Goal: Task Accomplishment & Management: Manage account settings

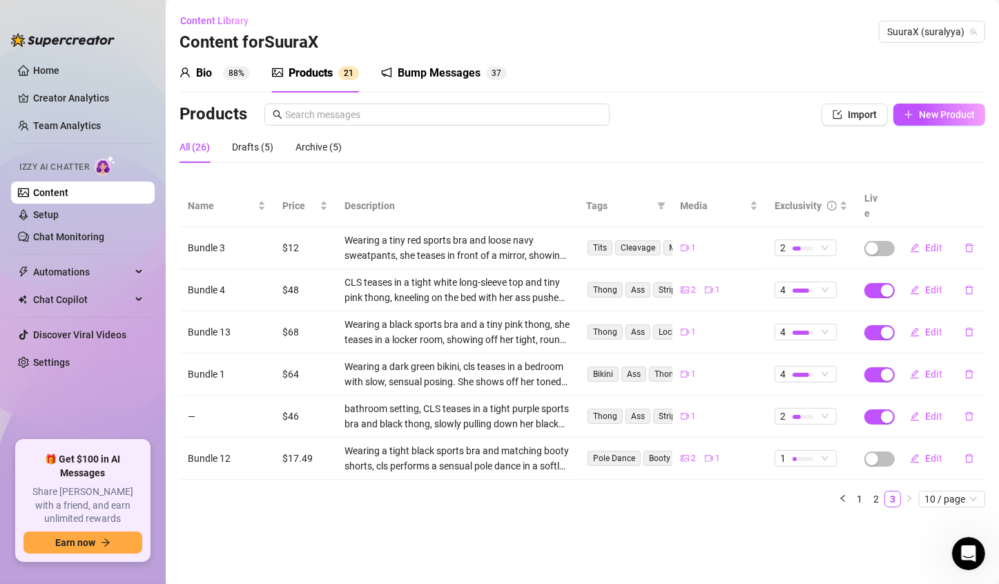
scroll to position [2910, 0]
click at [82, 234] on link "Chat Monitoring" at bounding box center [68, 236] width 71 height 11
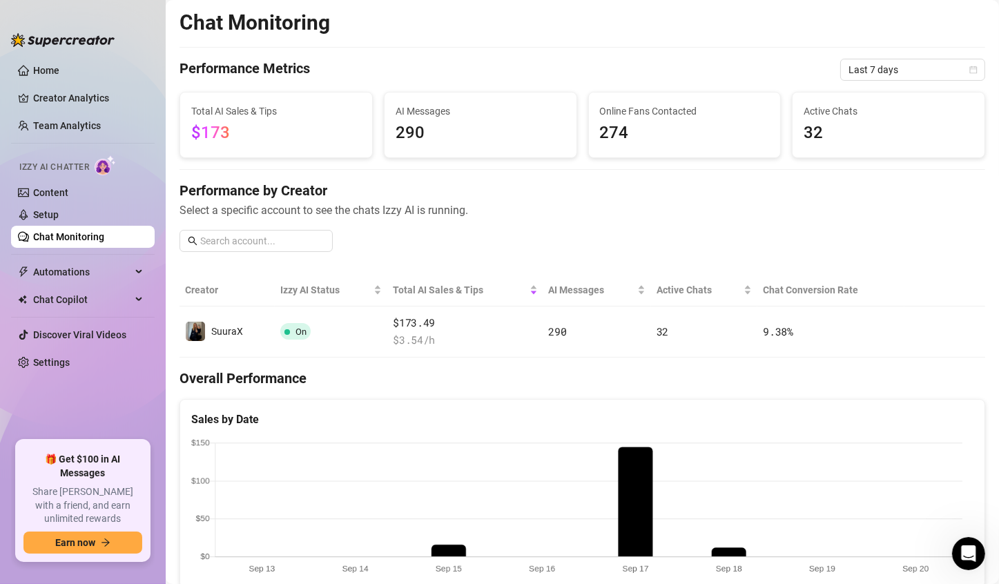
click at [917, 120] on span "32" at bounding box center [889, 133] width 170 height 26
click at [651, 137] on span "274" at bounding box center [685, 133] width 170 height 26
click at [275, 131] on span "$173" at bounding box center [276, 133] width 170 height 26
click at [849, 67] on span "Last 7 days" at bounding box center [913, 69] width 128 height 21
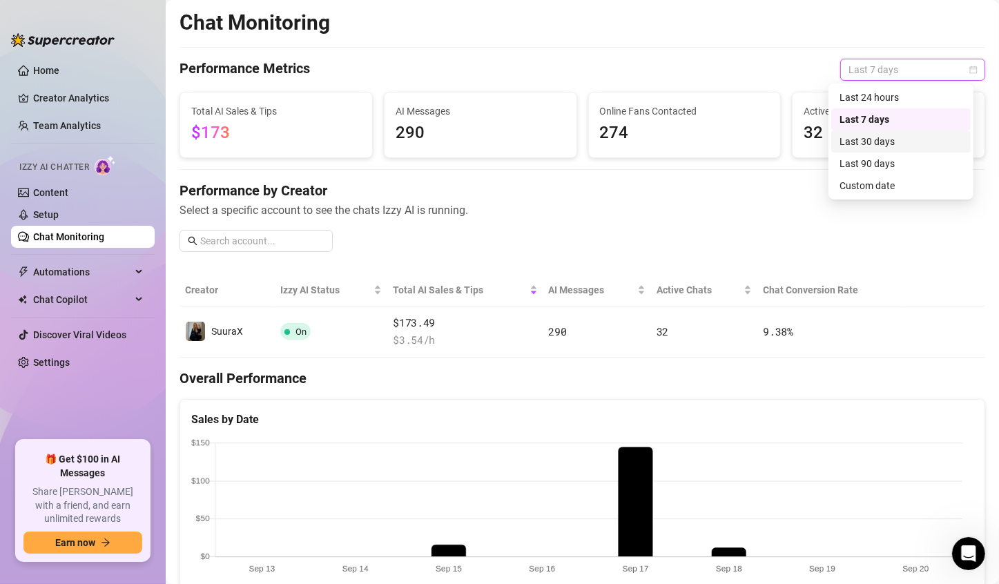
click at [882, 145] on div "Last 30 days" at bounding box center [901, 141] width 123 height 15
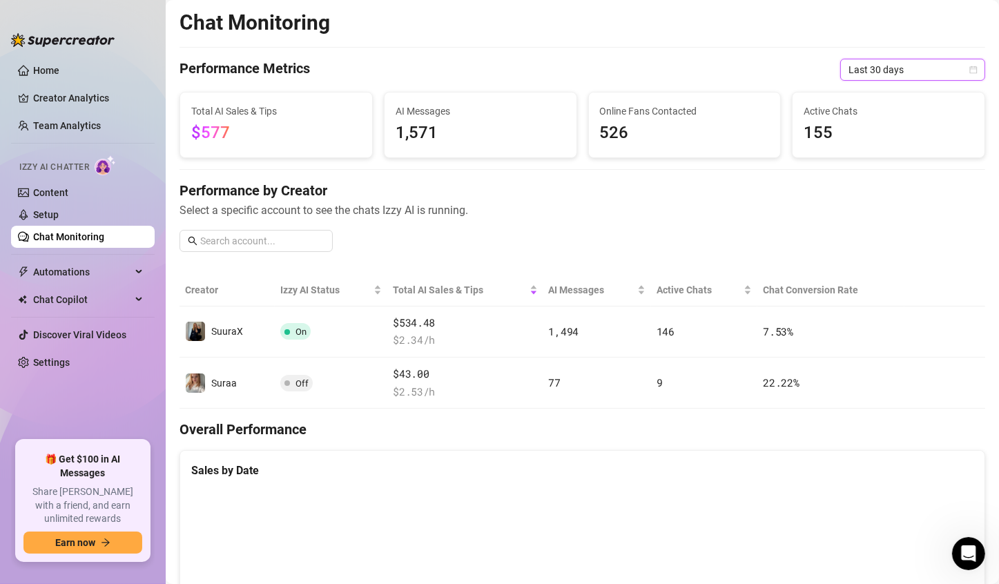
click at [875, 66] on span "Last 30 days" at bounding box center [913, 69] width 128 height 21
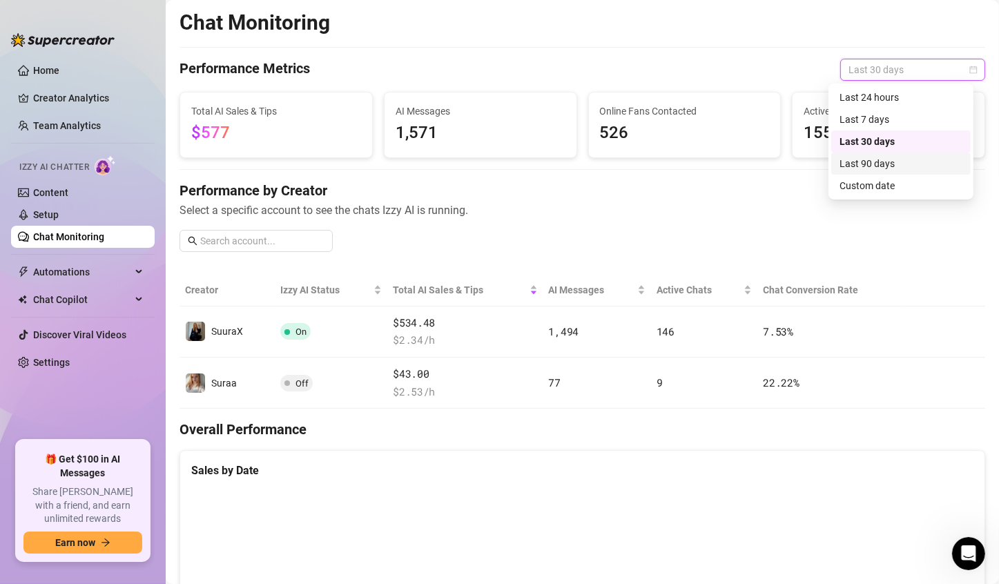
click at [878, 160] on div "Last 90 days" at bounding box center [901, 163] width 123 height 15
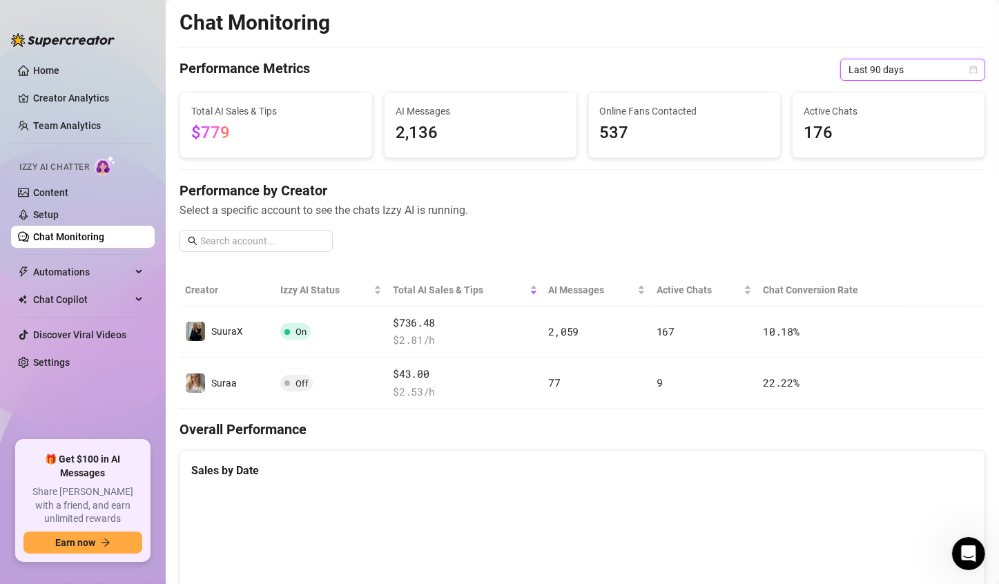
click at [874, 77] on span "Last 90 days" at bounding box center [913, 69] width 128 height 21
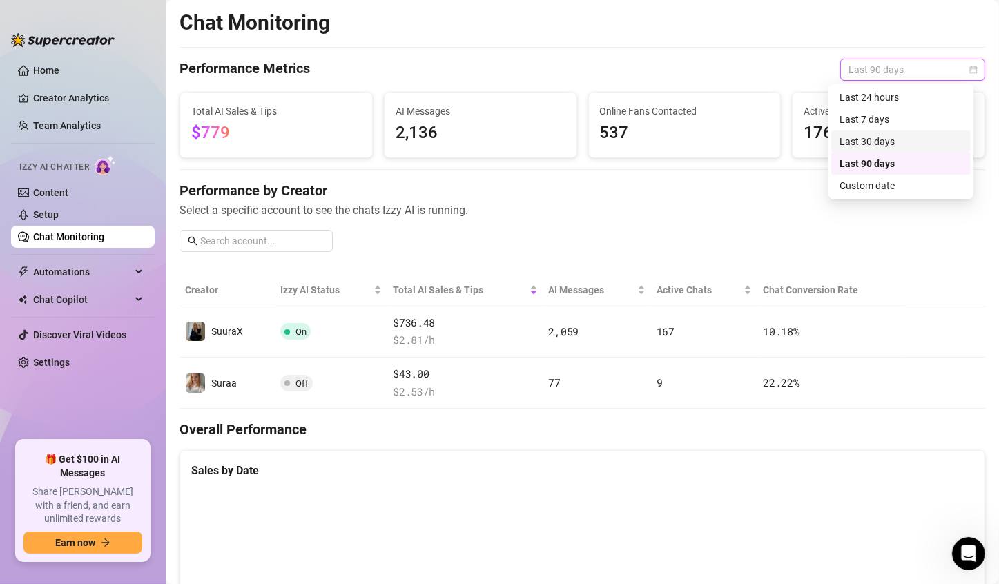
click at [863, 141] on div "Last 30 days" at bounding box center [901, 141] width 123 height 15
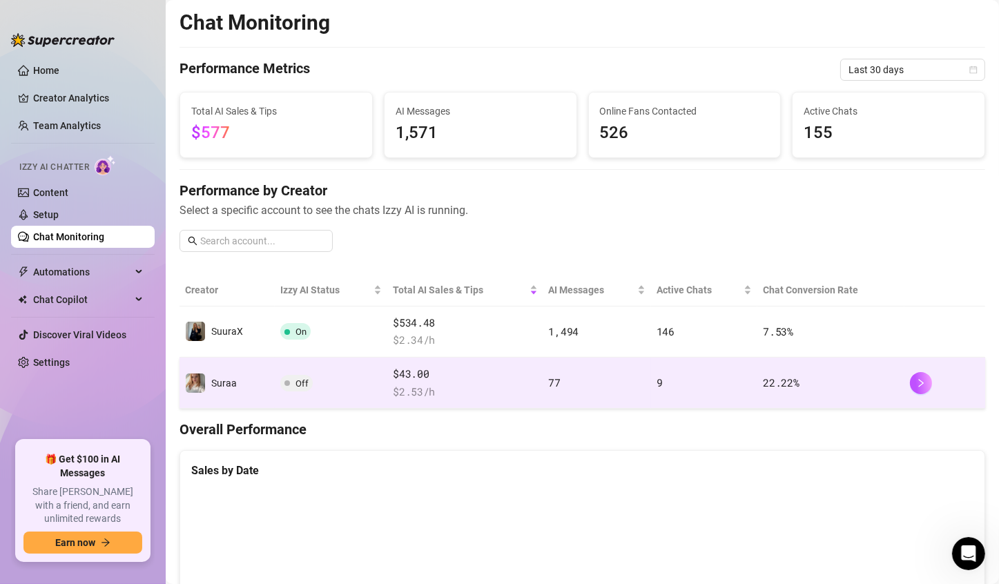
click at [387, 385] on td "$43.00 $ 2.53 /h" at bounding box center [464, 383] width 155 height 51
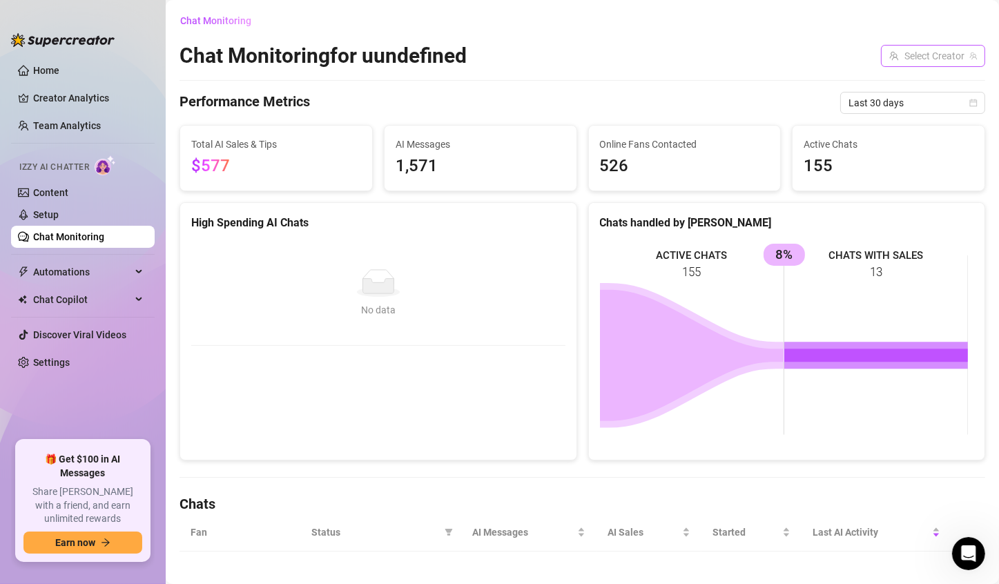
click at [891, 59] on input "search" at bounding box center [927, 56] width 75 height 21
click at [897, 70] on div "SuuraX ( suralyya )" at bounding box center [932, 84] width 125 height 29
click at [903, 77] on span "SuuraX" at bounding box center [919, 84] width 32 height 15
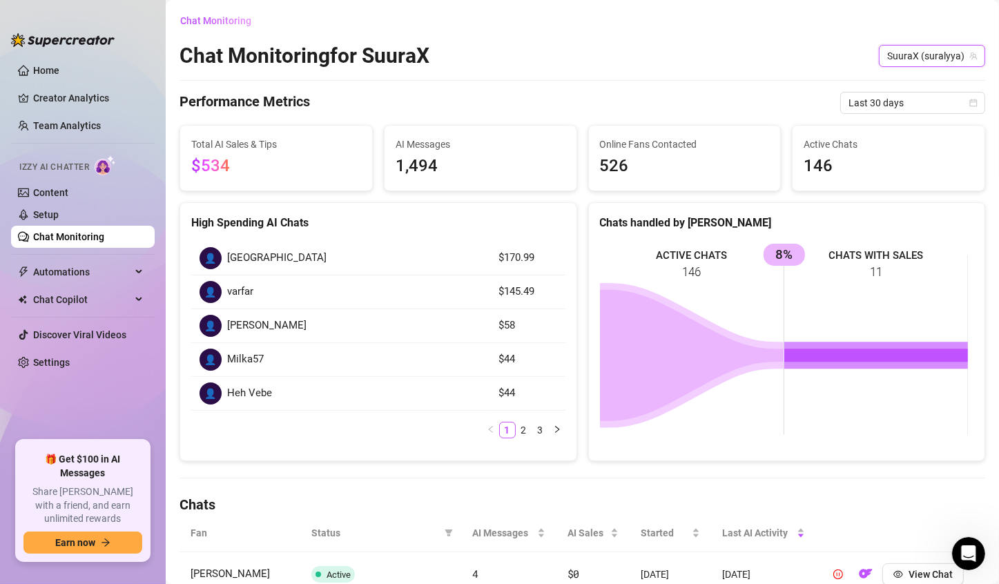
click at [901, 60] on span "SuuraX (suralyya)" at bounding box center [932, 56] width 90 height 21
click at [905, 73] on div "SuuraX ( suralyya )" at bounding box center [932, 84] width 119 height 23
click at [519, 428] on link "2" at bounding box center [524, 430] width 15 height 15
click at [66, 50] on div at bounding box center [63, 32] width 104 height 41
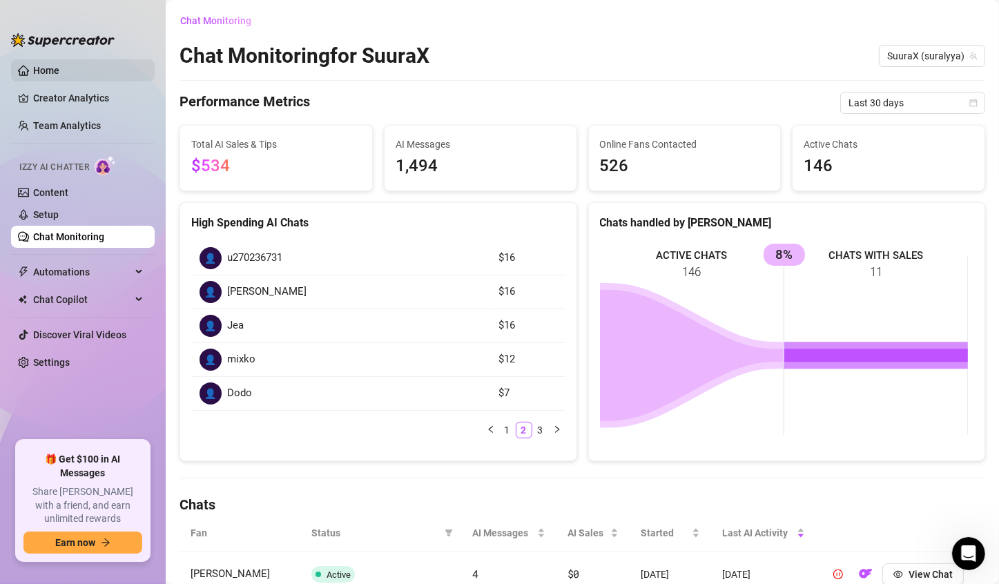
click at [59, 72] on link "Home" at bounding box center [46, 70] width 26 height 11
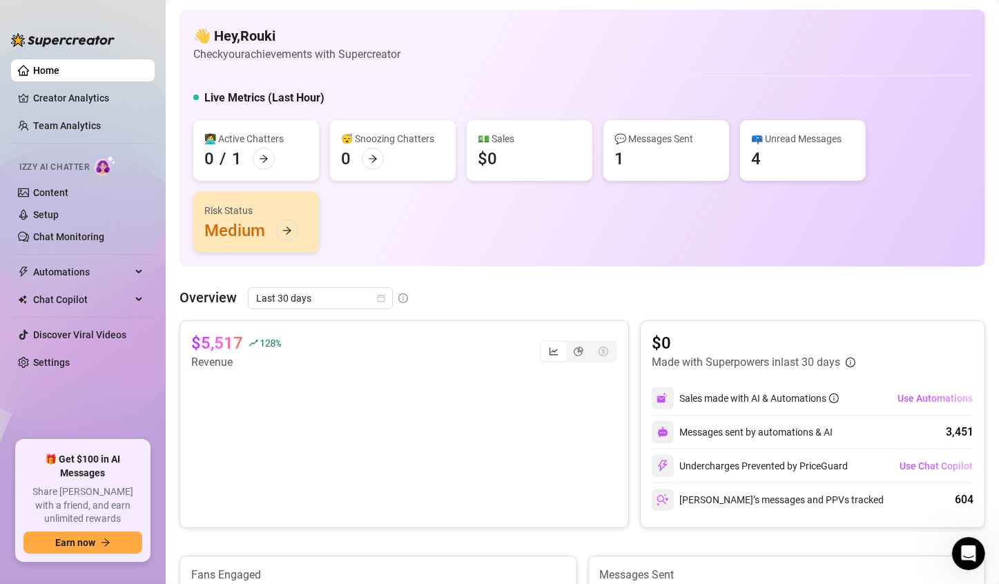
click at [767, 172] on div "📪 Unread Messages 4" at bounding box center [803, 150] width 126 height 61
